Goal: Task Accomplishment & Management: Manage account settings

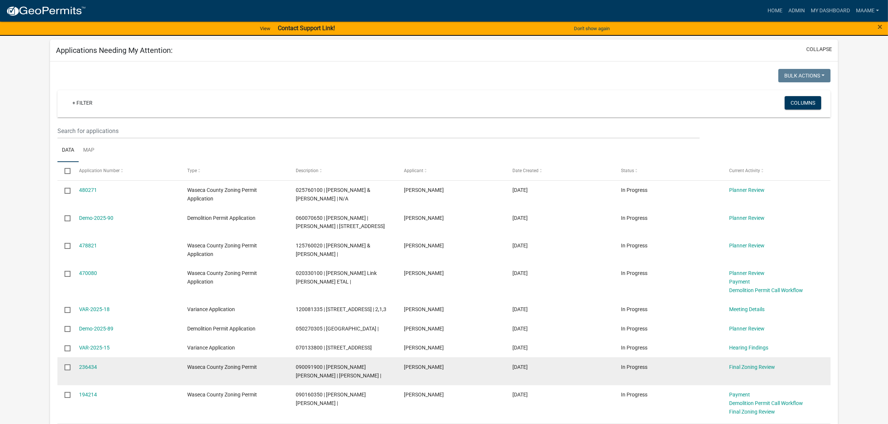
scroll to position [47, 0]
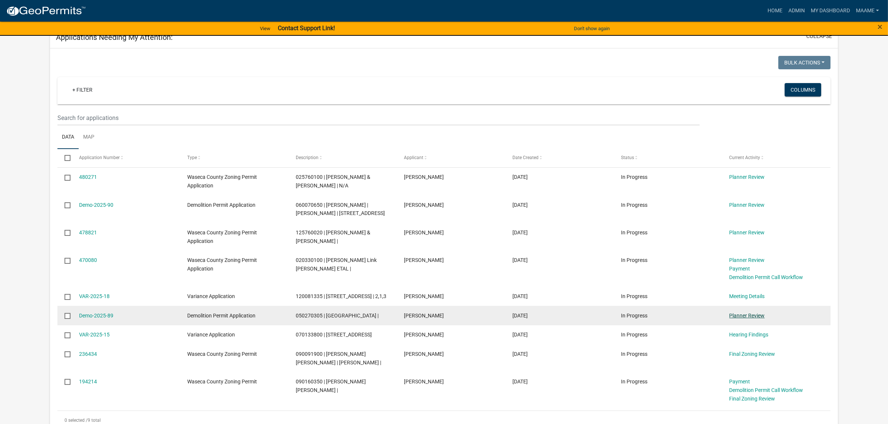
click at [758, 319] on link "Planner Review" at bounding box center [746, 316] width 35 height 6
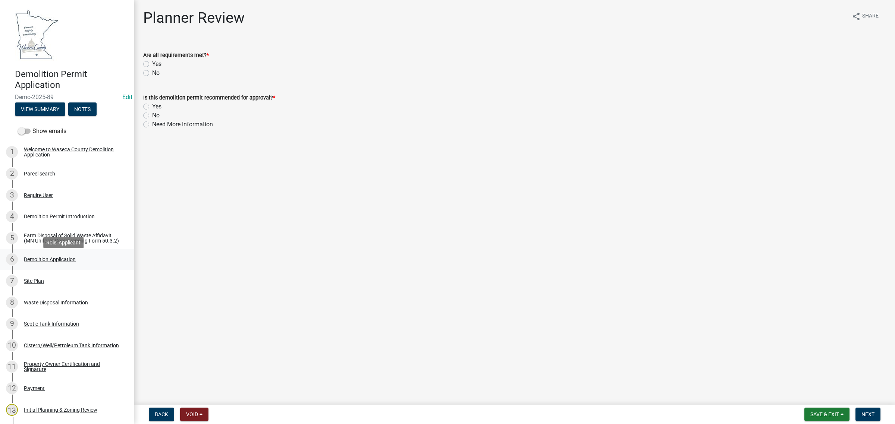
click at [51, 262] on div "Demolition Application" at bounding box center [50, 259] width 52 height 5
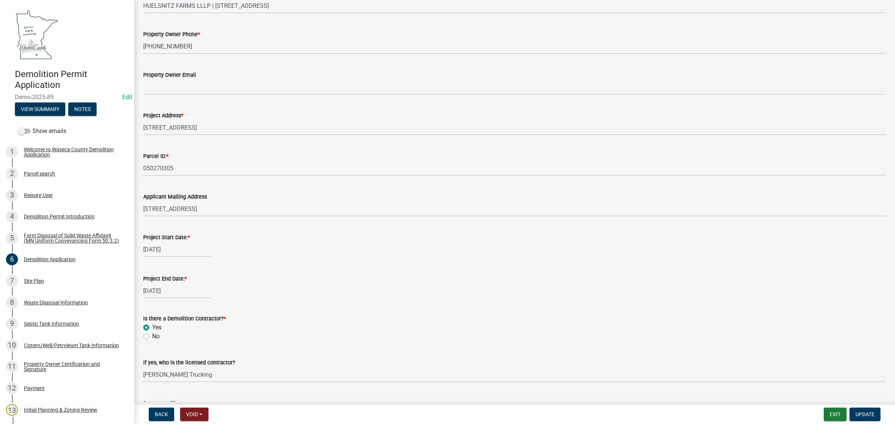
scroll to position [280, 0]
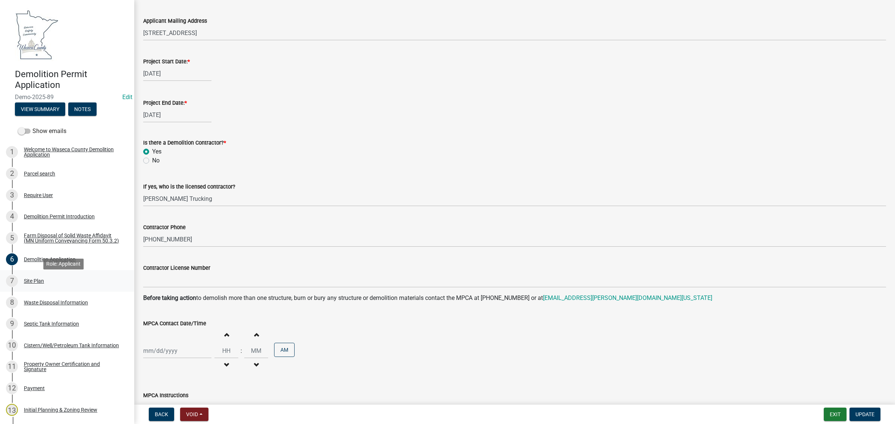
click at [45, 286] on div "7 Site Plan" at bounding box center [64, 281] width 116 height 12
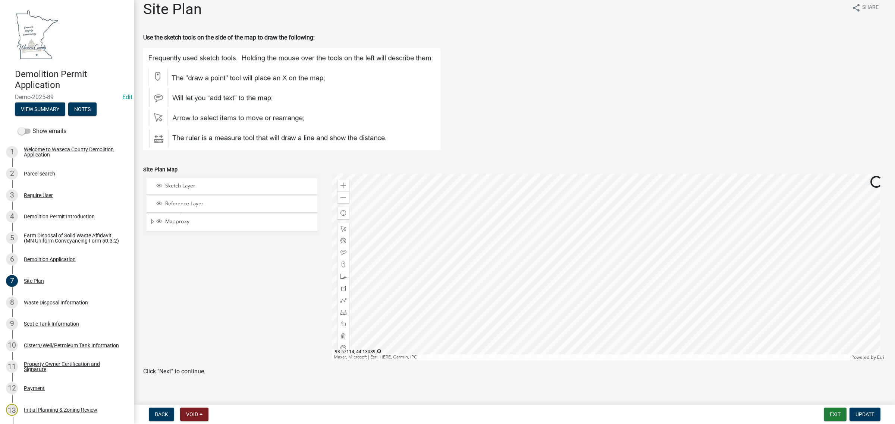
scroll to position [18, 0]
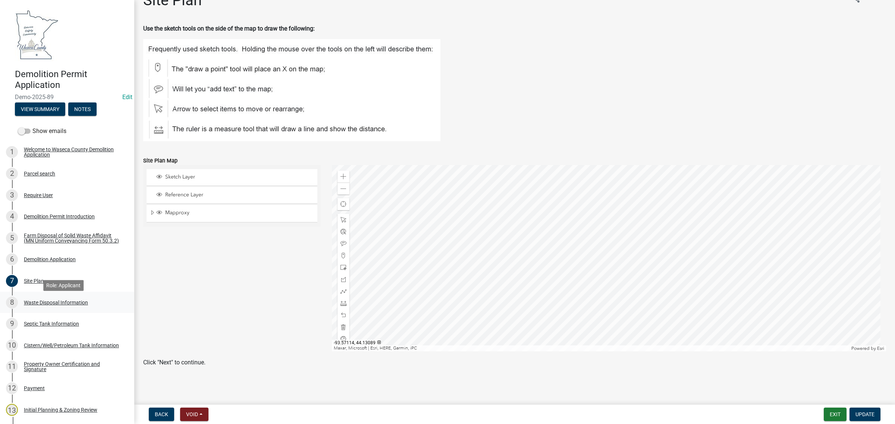
click at [46, 305] on div "Waste Disposal Information" at bounding box center [56, 302] width 64 height 5
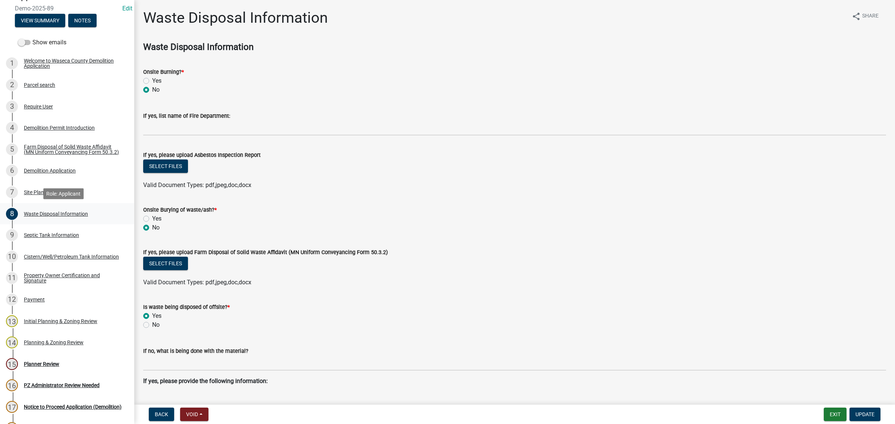
scroll to position [93, 0]
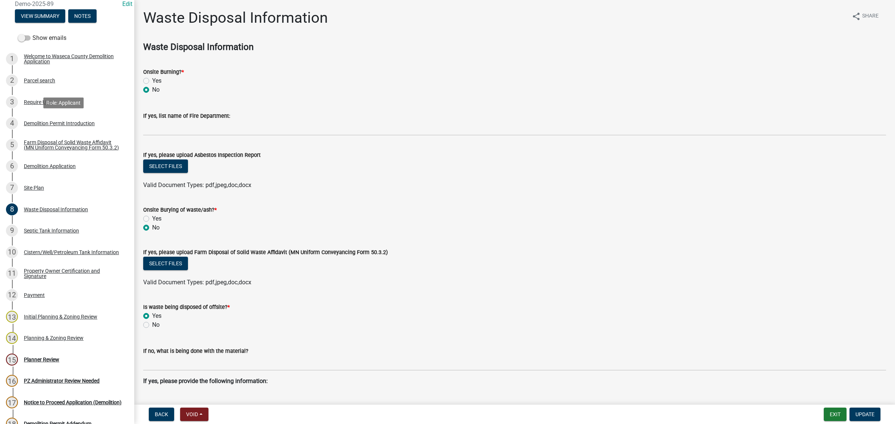
click at [51, 125] on div "Demolition Permit Introduction" at bounding box center [59, 123] width 71 height 5
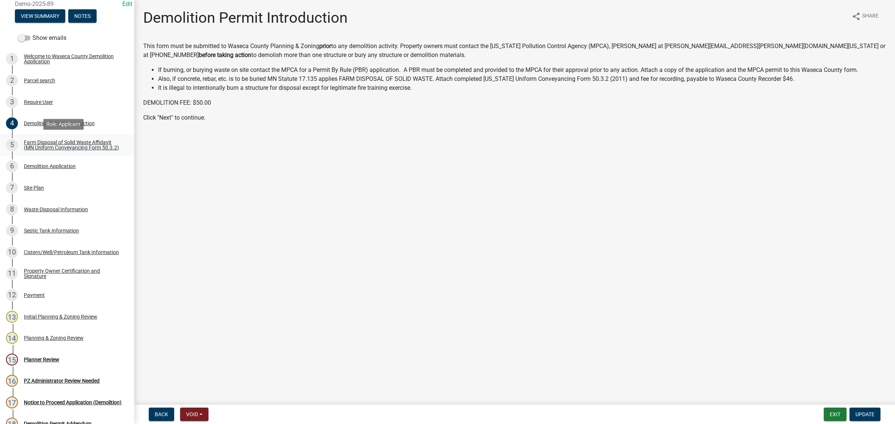
click at [41, 143] on div "Farm Disposal of Solid Waste Affidavit (MN Uniform Conveyancing Form 50.3.2)" at bounding box center [73, 145] width 98 height 10
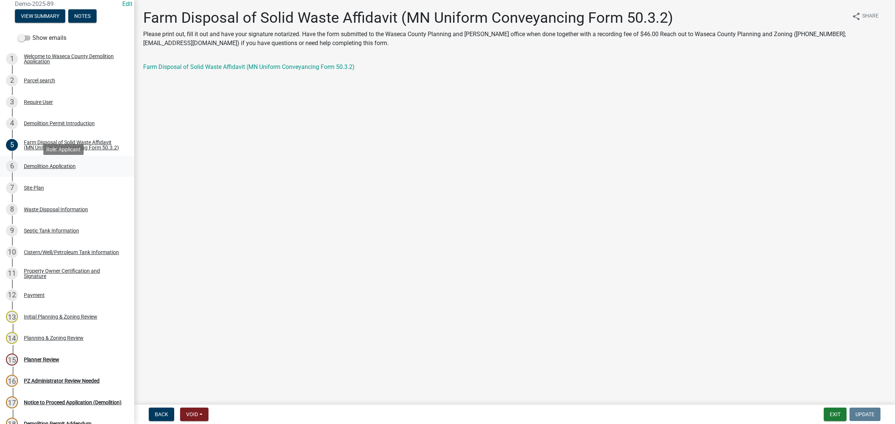
click at [40, 169] on div "Demolition Application" at bounding box center [50, 166] width 52 height 5
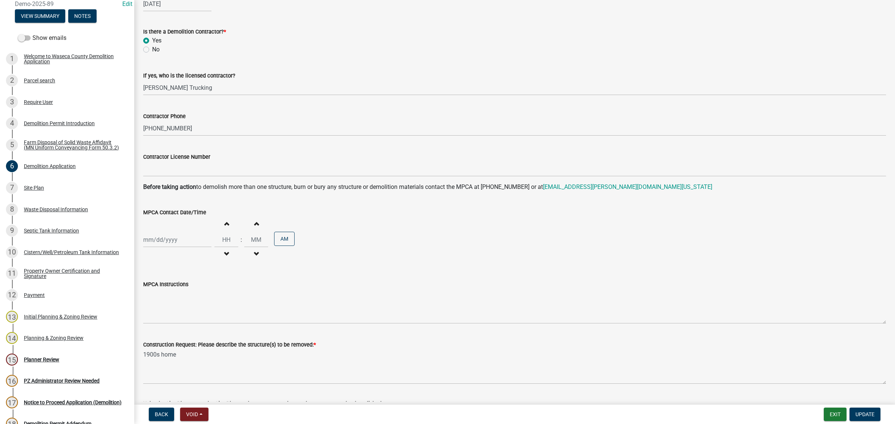
scroll to position [477, 0]
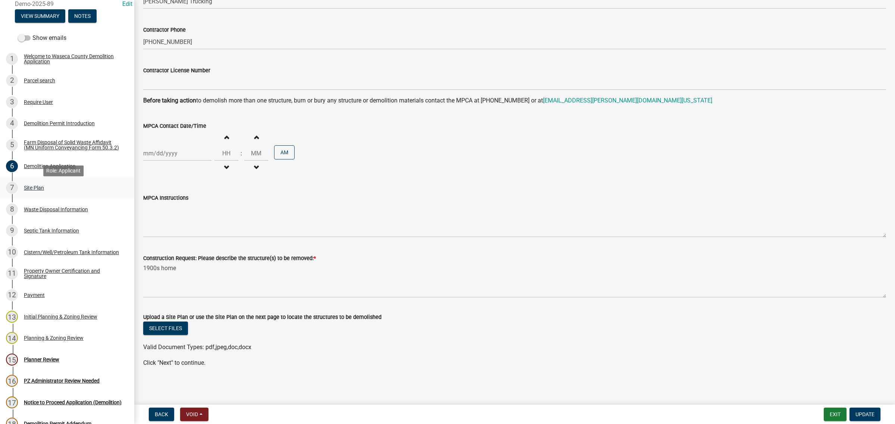
click at [42, 191] on div "Site Plan" at bounding box center [34, 187] width 20 height 5
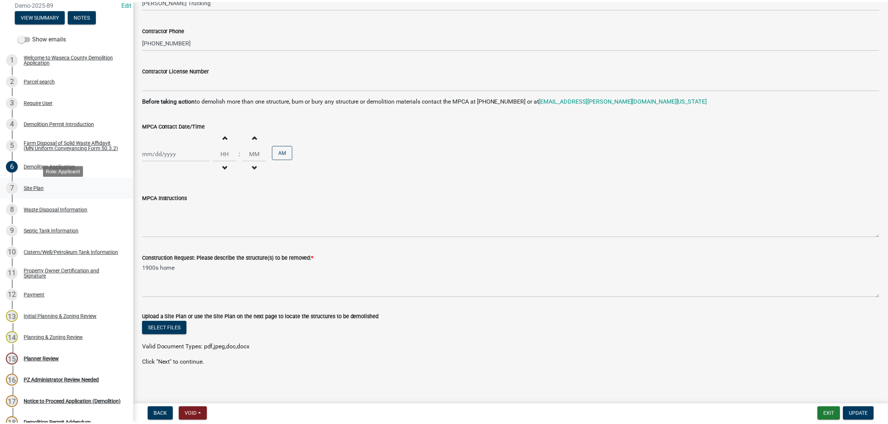
scroll to position [0, 0]
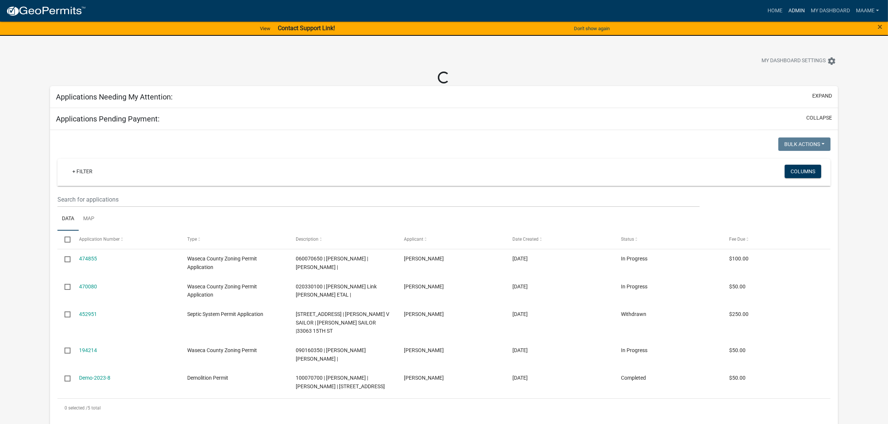
click at [797, 9] on link "Admin" at bounding box center [796, 11] width 22 height 14
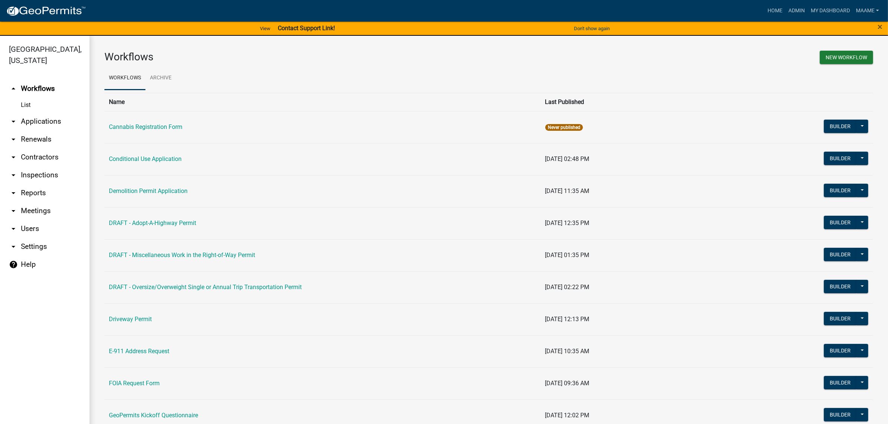
click at [40, 118] on link "arrow_drop_down Applications" at bounding box center [44, 122] width 89 height 18
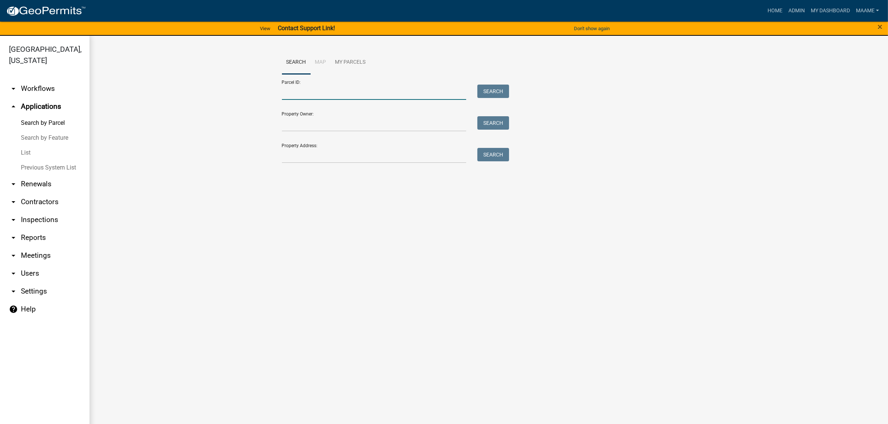
click at [299, 88] on input "Parcel ID:" at bounding box center [374, 92] width 185 height 15
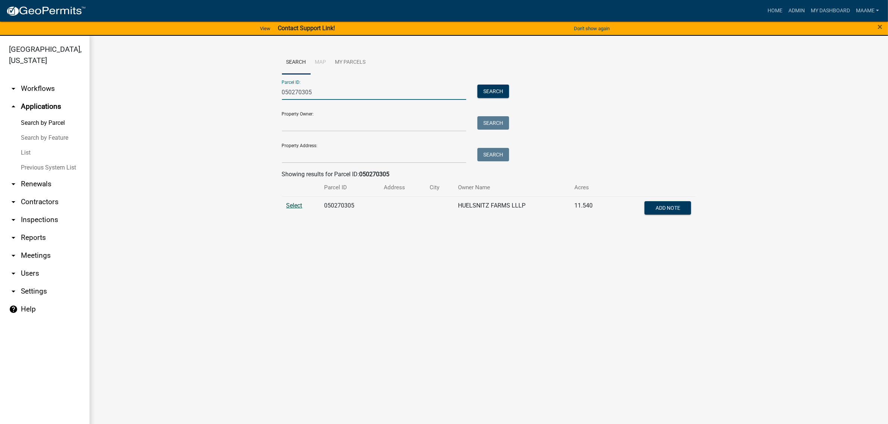
type input "050270305"
click at [287, 204] on span "Select" at bounding box center [294, 205] width 16 height 7
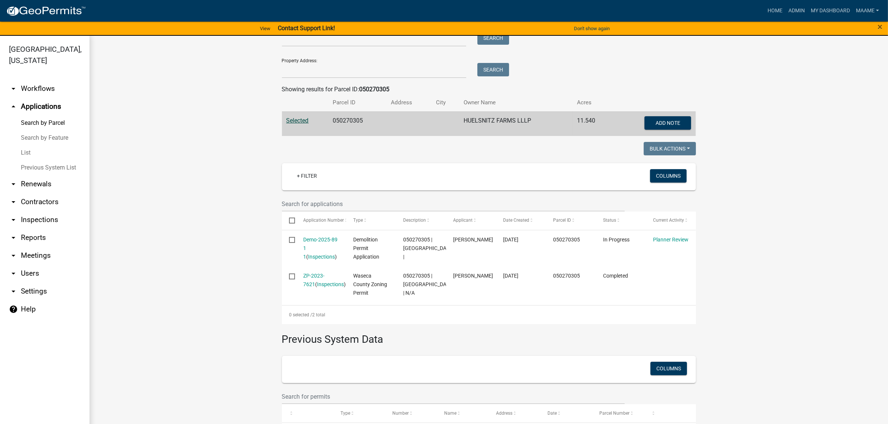
scroll to position [93, 0]
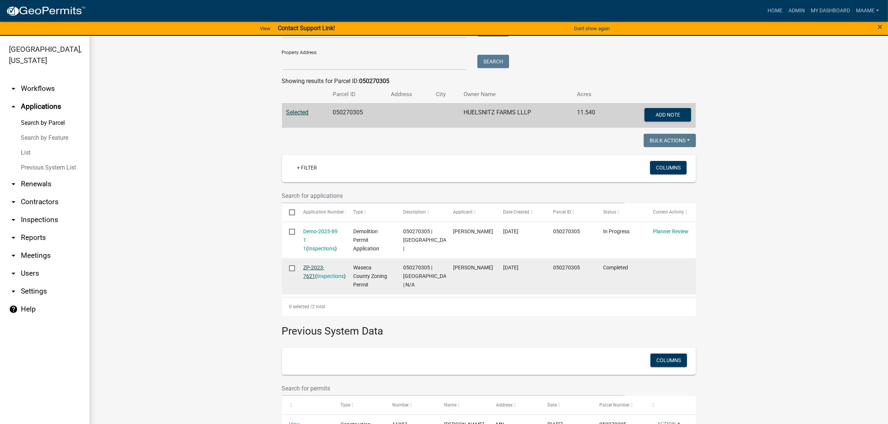
click at [321, 267] on link "ZP-2023-7621" at bounding box center [313, 272] width 21 height 15
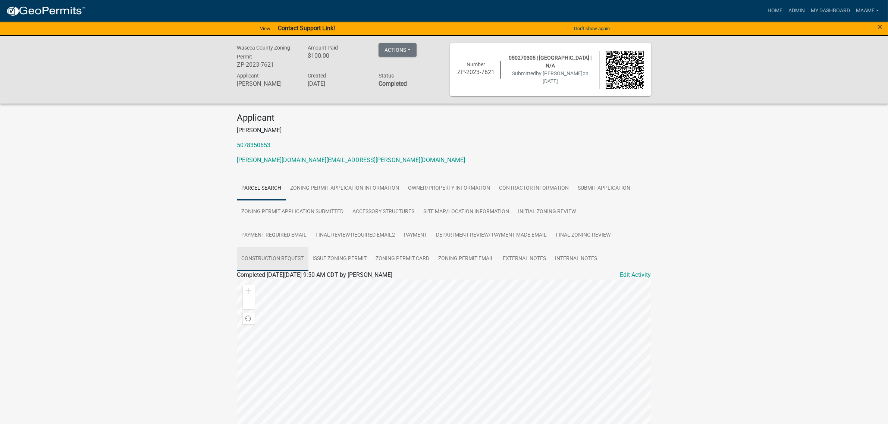
click at [289, 256] on link "Construction Request" at bounding box center [272, 259] width 71 height 24
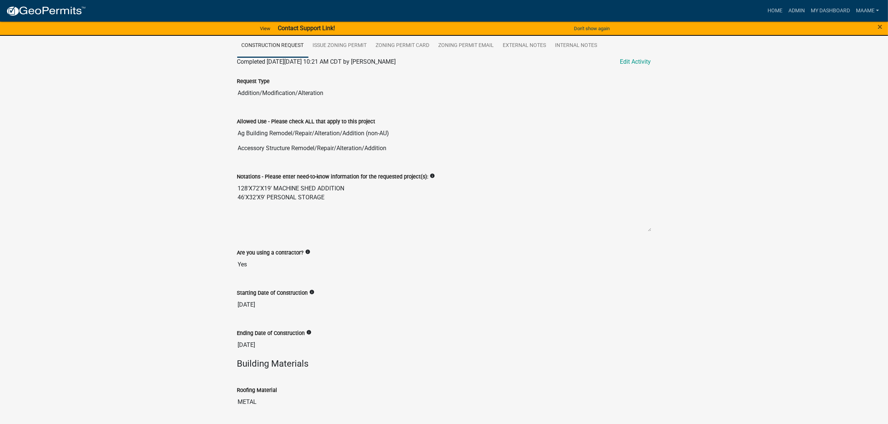
scroll to position [124, 0]
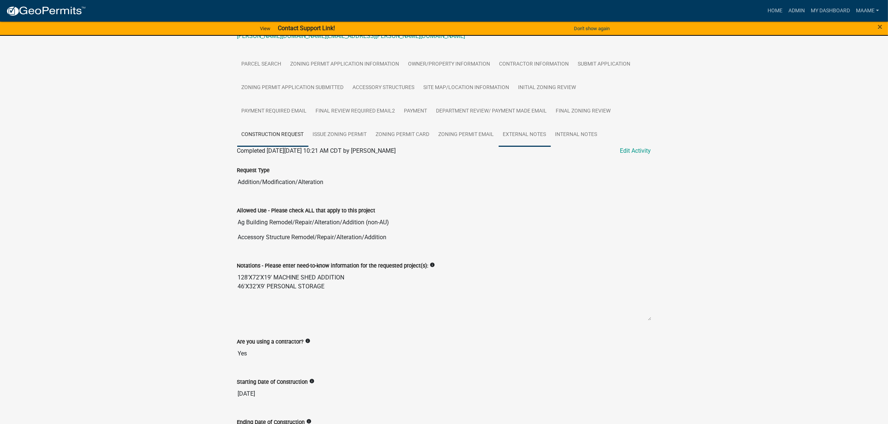
click at [520, 133] on link "External Notes" at bounding box center [524, 135] width 52 height 24
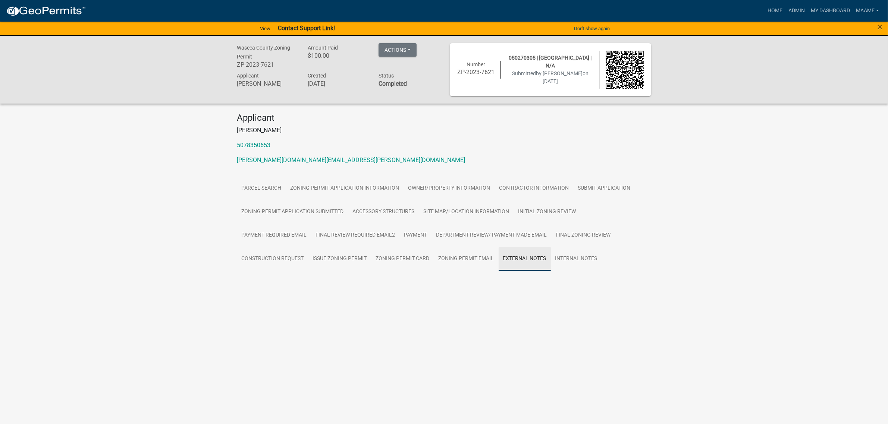
scroll to position [0, 0]
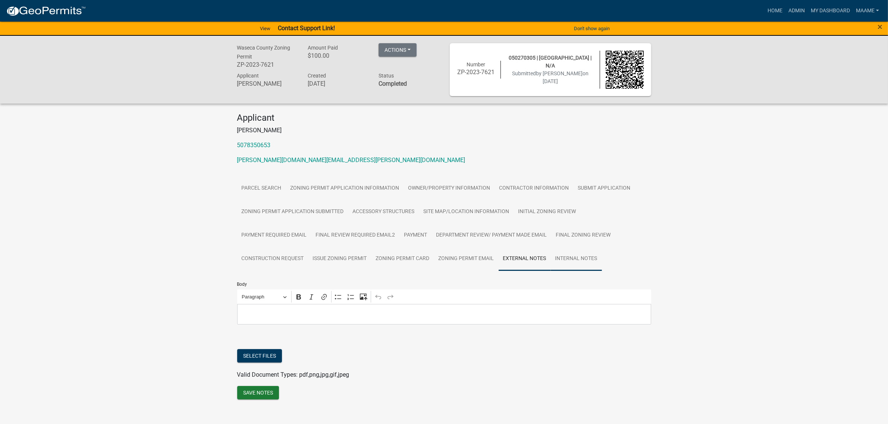
click at [566, 260] on link "Internal Notes" at bounding box center [576, 259] width 51 height 24
click at [448, 259] on link "Zoning Permit Email" at bounding box center [466, 259] width 64 height 24
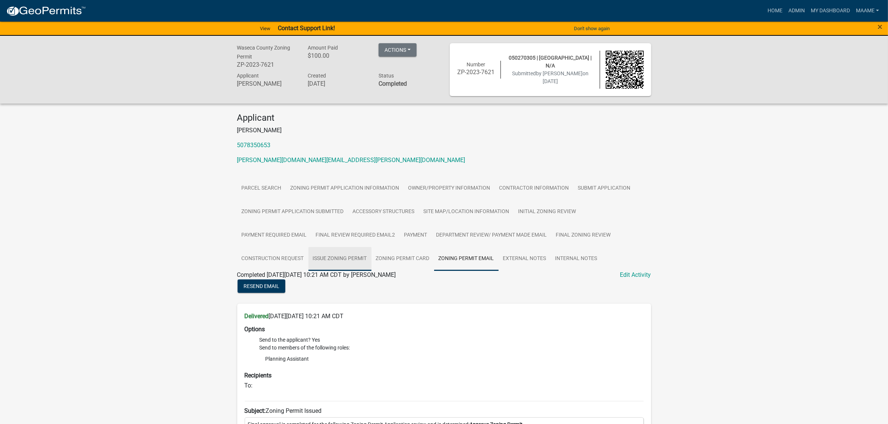
click at [350, 258] on link "Issue Zoning Permit" at bounding box center [339, 259] width 63 height 24
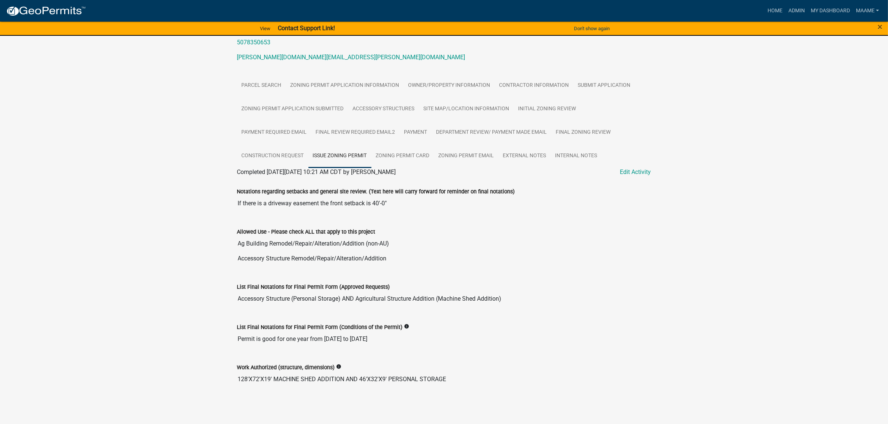
scroll to position [10, 0]
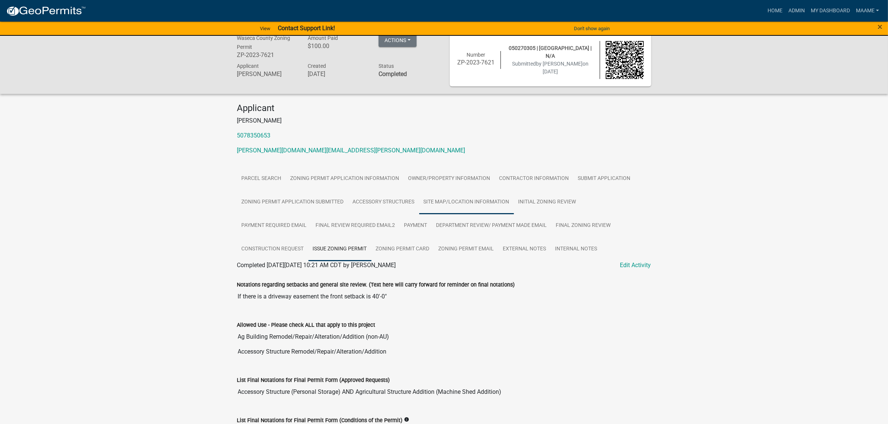
click at [456, 204] on link "Site Map/Location Information" at bounding box center [466, 203] width 95 height 24
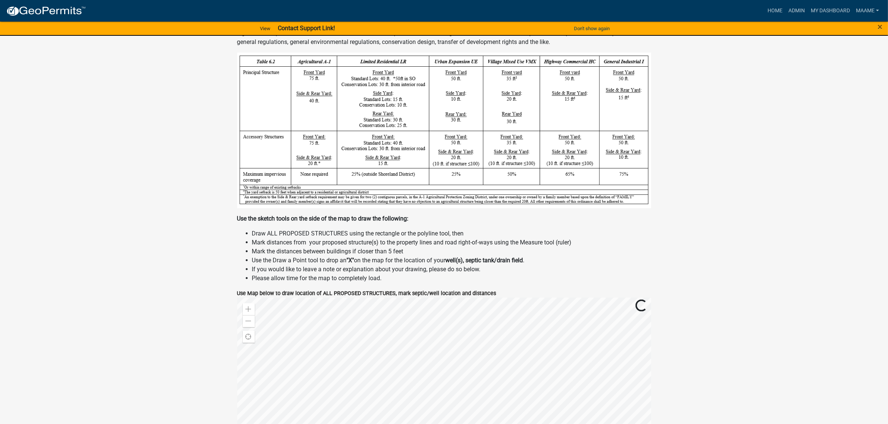
scroll to position [466, 0]
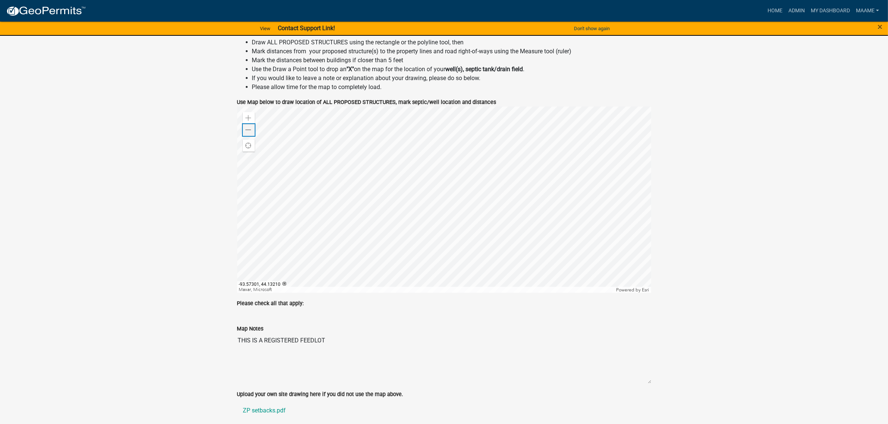
click at [250, 129] on span at bounding box center [249, 130] width 6 height 6
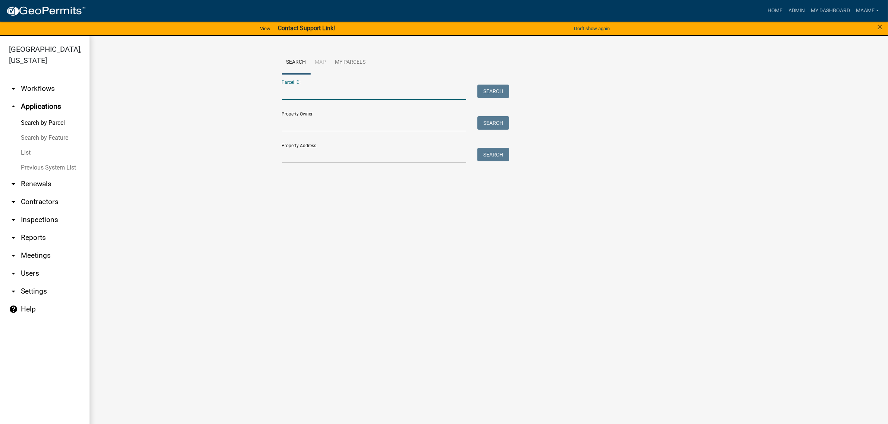
click at [313, 88] on input "Parcel ID:" at bounding box center [374, 92] width 185 height 15
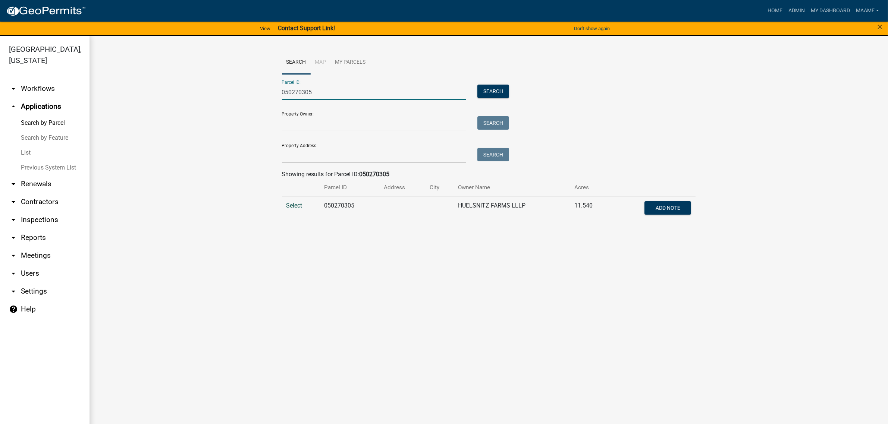
type input "050270305"
click at [297, 204] on span "Select" at bounding box center [294, 205] width 16 height 7
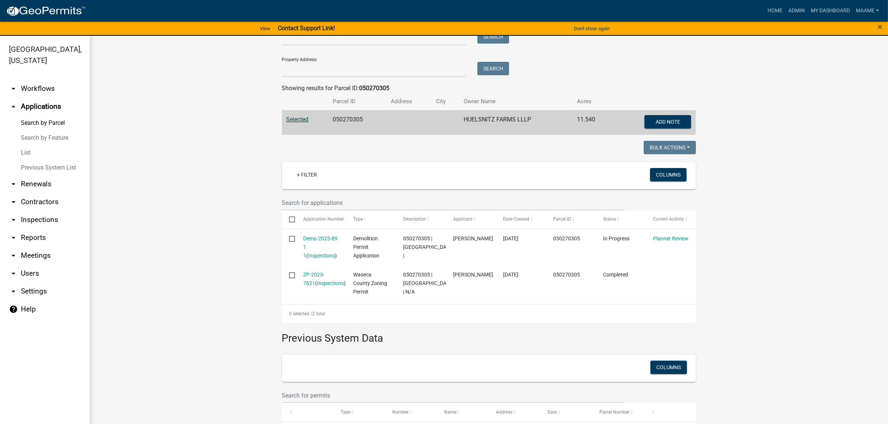
scroll to position [93, 0]
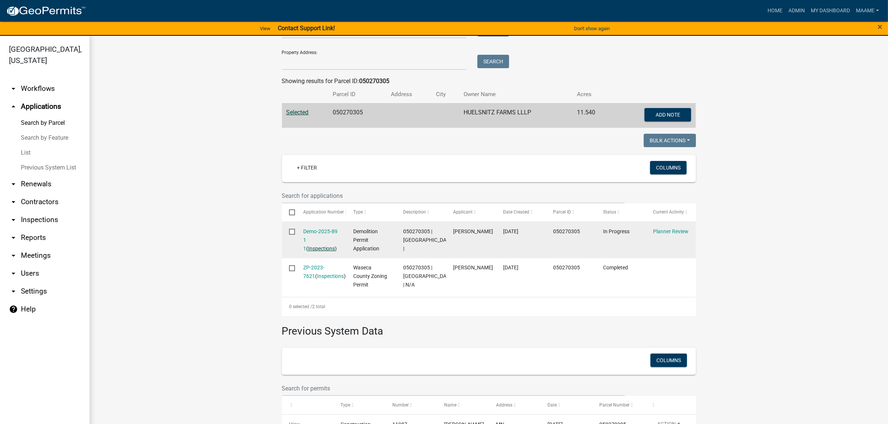
click at [313, 249] on link "Inspections" at bounding box center [321, 249] width 27 height 6
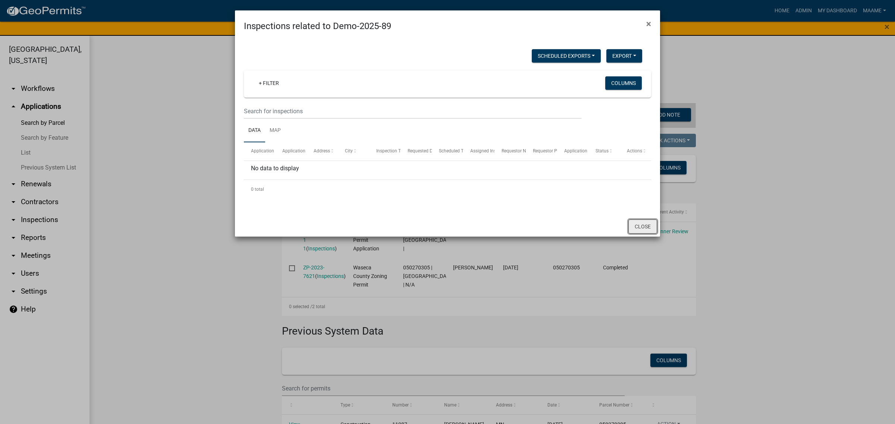
click at [640, 223] on button "Close" at bounding box center [642, 227] width 29 height 14
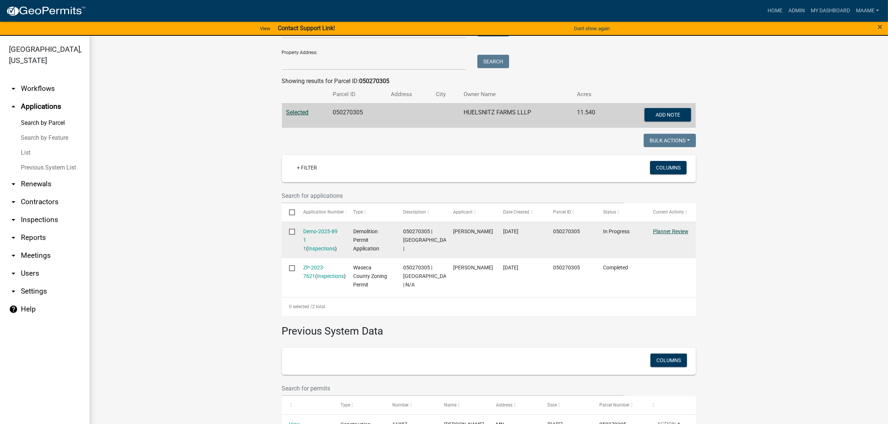
click at [662, 232] on link "Planner Review" at bounding box center [670, 232] width 35 height 6
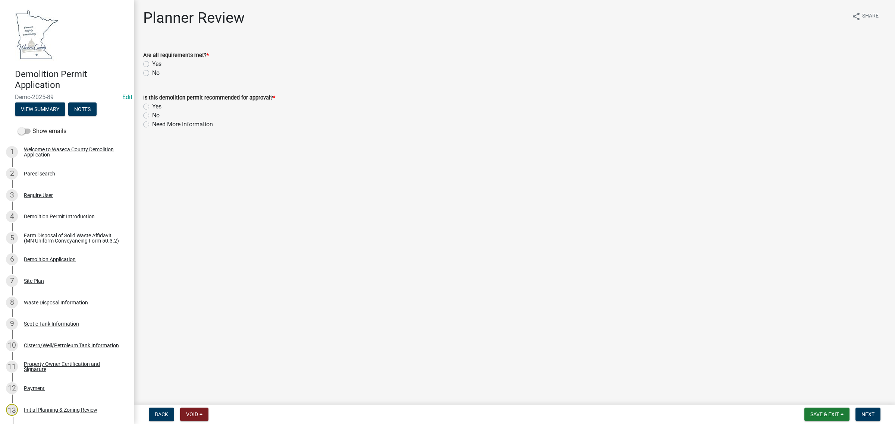
click at [152, 64] on label "Yes" at bounding box center [156, 64] width 9 height 9
click at [152, 64] on input "Yes" at bounding box center [154, 62] width 5 height 5
radio input "true"
click at [152, 107] on label "Yes" at bounding box center [156, 106] width 9 height 9
click at [152, 107] on input "Yes" at bounding box center [154, 104] width 5 height 5
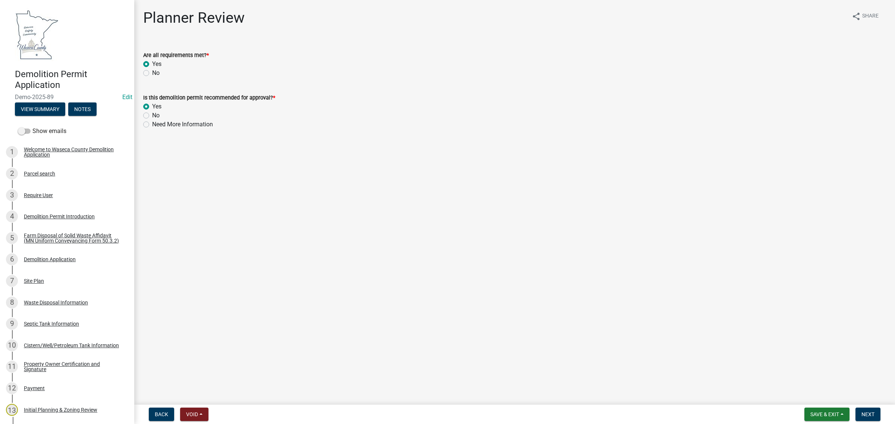
radio input "true"
click at [813, 415] on span "Save & Exit" at bounding box center [824, 415] width 29 height 6
drag, startPoint x: 815, startPoint y: 390, endPoint x: 793, endPoint y: 324, distance: 69.2
click at [793, 324] on wm-app "Demolition Permit Application Demo-2025-89 Edit View Summary Notes Show emails …" at bounding box center [447, 212] width 895 height 424
click at [793, 324] on main "Planner Review share Share Are all requirements met? * Yes No Is this demolitio…" at bounding box center [514, 201] width 761 height 402
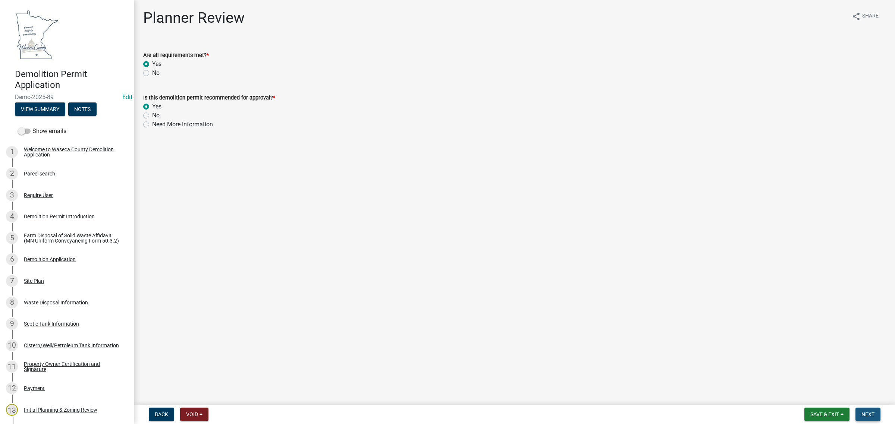
click at [868, 416] on span "Next" at bounding box center [867, 415] width 13 height 6
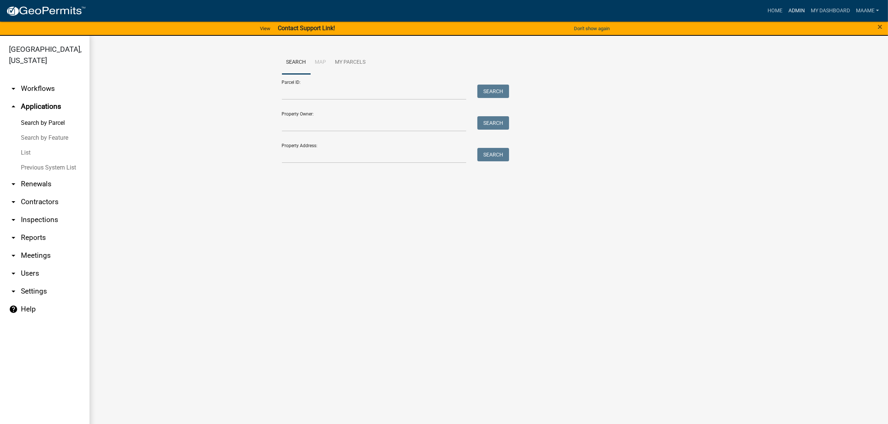
click at [793, 8] on link "Admin" at bounding box center [796, 11] width 22 height 14
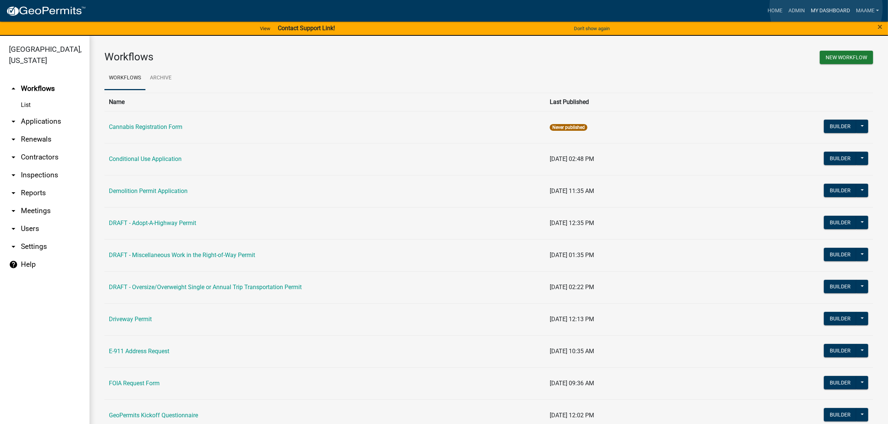
click at [826, 8] on link "My Dashboard" at bounding box center [829, 11] width 45 height 14
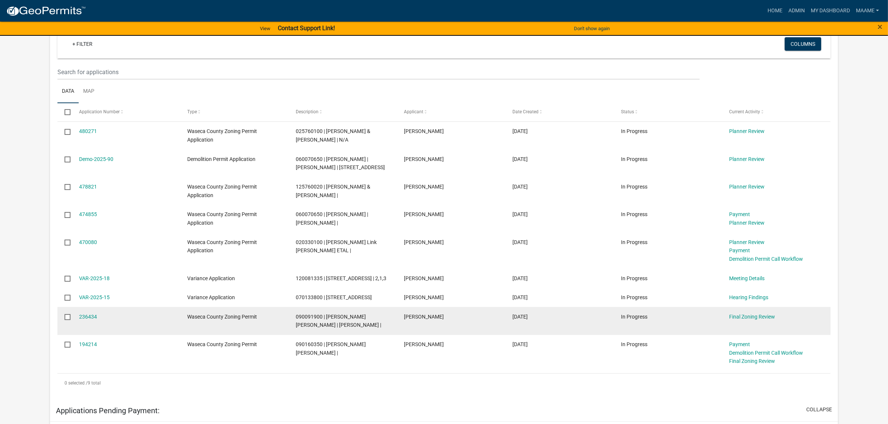
scroll to position [93, 0]
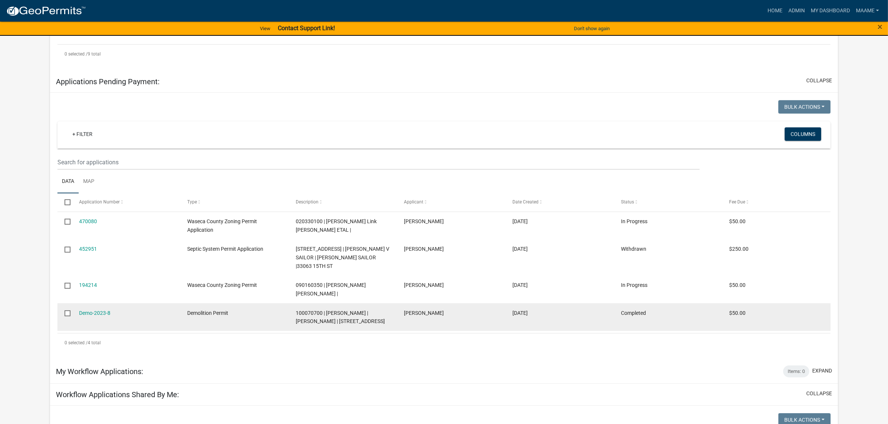
scroll to position [419, 0]
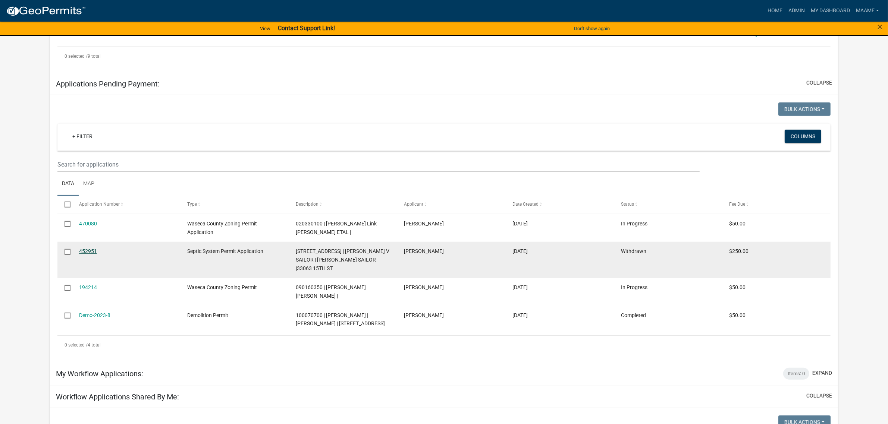
click at [94, 254] on link "452951" at bounding box center [88, 251] width 18 height 6
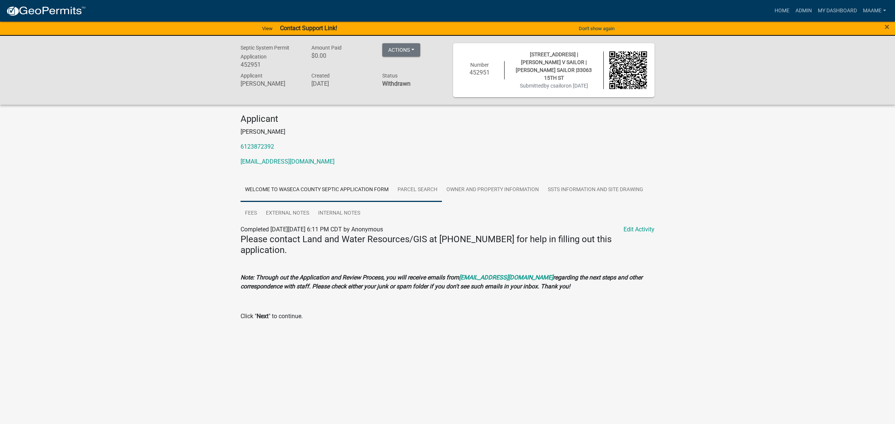
click at [407, 189] on link "Parcel search" at bounding box center [417, 190] width 49 height 24
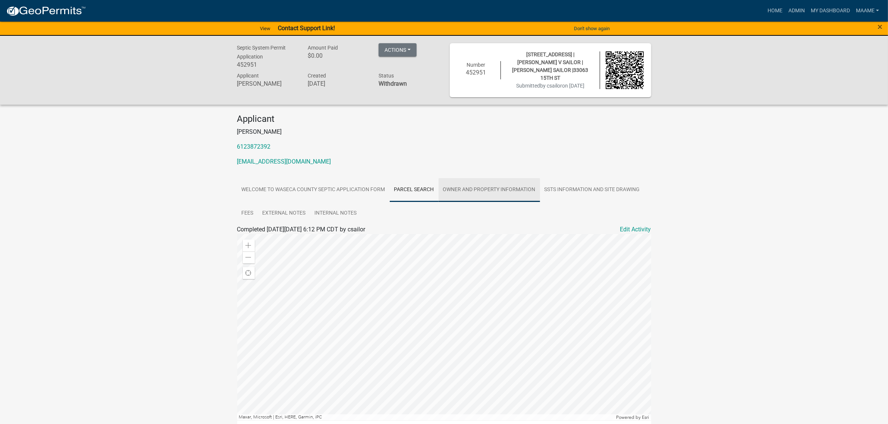
click at [463, 187] on link "Owner and Property Information" at bounding box center [488, 190] width 101 height 24
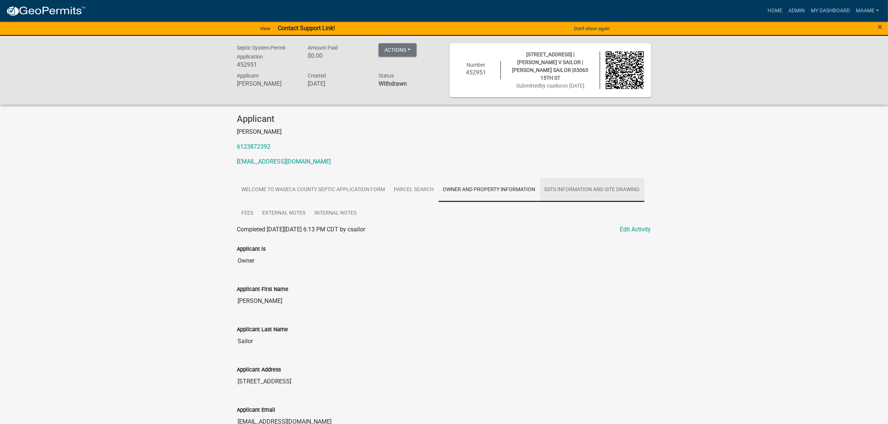
click at [593, 186] on link "SSTS Information and Site Drawing" at bounding box center [592, 190] width 104 height 24
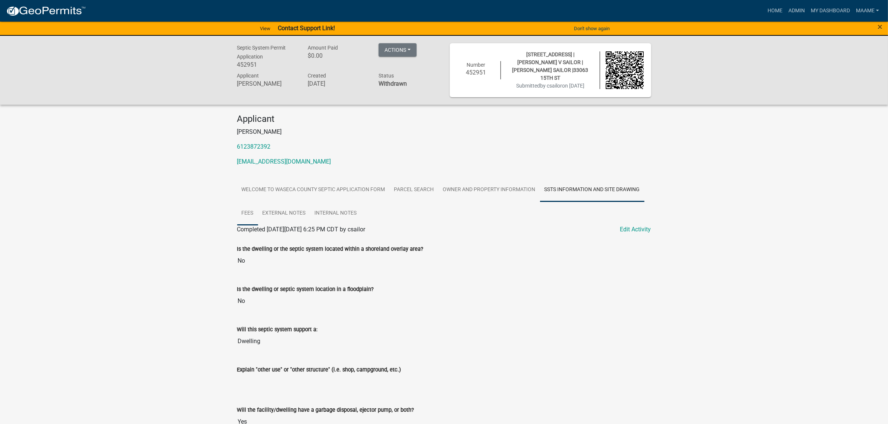
click at [247, 205] on link "Fees" at bounding box center [247, 214] width 21 height 24
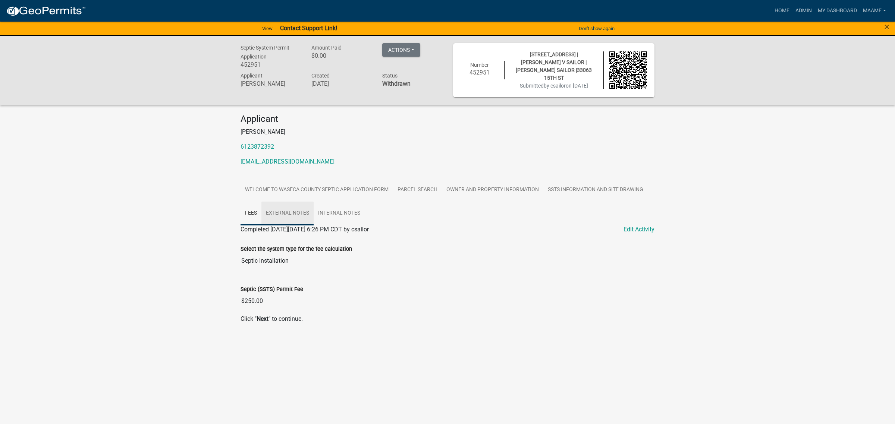
click at [280, 215] on link "External Notes" at bounding box center [287, 214] width 52 height 24
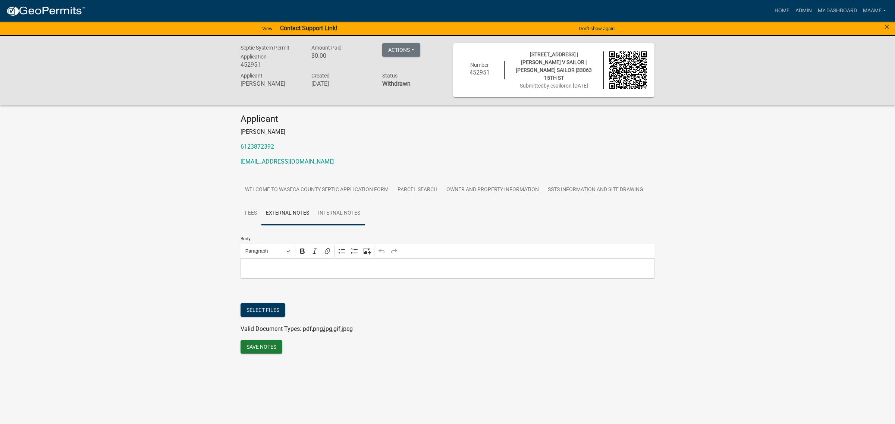
click at [355, 202] on link "Internal Notes" at bounding box center [339, 214] width 51 height 24
click at [778, 12] on link "Home" at bounding box center [781, 11] width 21 height 14
